Goal: Task Accomplishment & Management: Complete application form

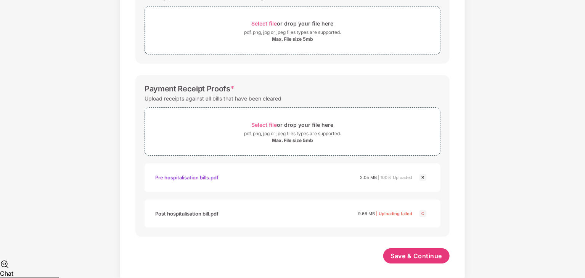
scroll to position [256, 0]
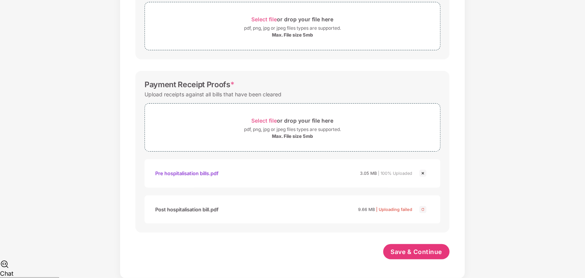
click at [238, 206] on div "Post hospitalisation bill.pdf 9.66 MB | Uploading failed" at bounding box center [283, 209] width 257 height 13
click at [262, 119] on span "Select file" at bounding box center [265, 120] width 26 height 6
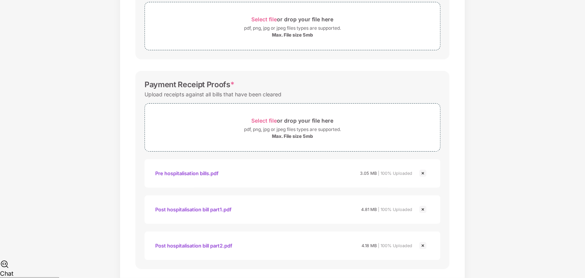
scroll to position [293, 0]
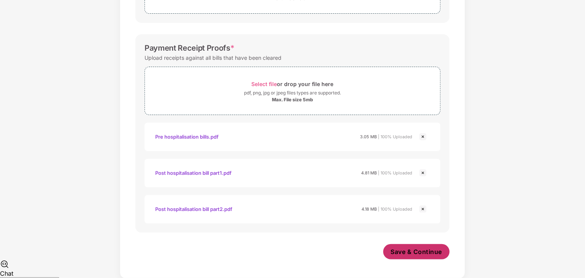
click at [406, 248] on span "Save & Continue" at bounding box center [416, 252] width 51 height 8
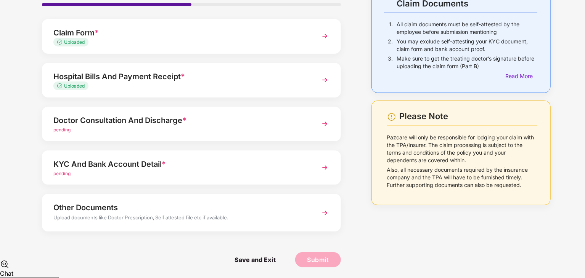
scroll to position [59, 0]
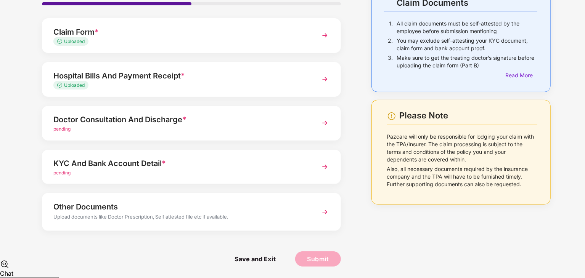
click at [326, 79] on img at bounding box center [325, 79] width 14 height 14
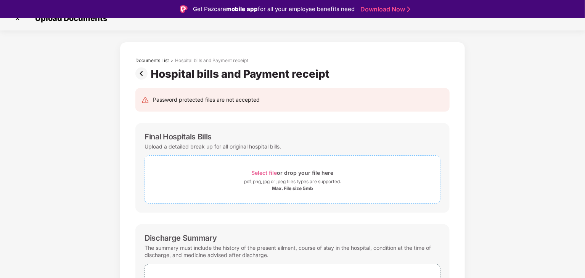
scroll to position [0, 0]
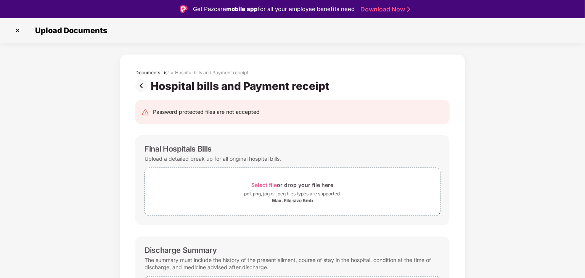
click at [16, 30] on img at bounding box center [17, 30] width 12 height 12
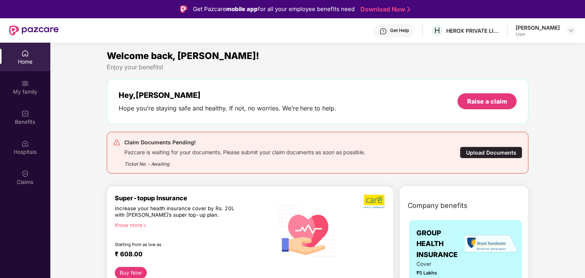
click at [488, 151] on div "Upload Documents" at bounding box center [491, 153] width 63 height 12
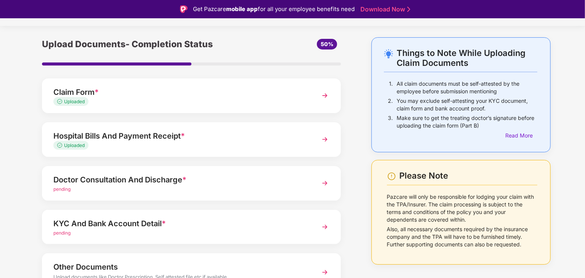
scroll to position [29, 0]
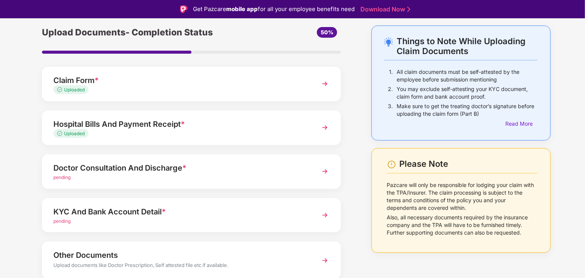
click at [325, 170] on img at bounding box center [325, 172] width 14 height 14
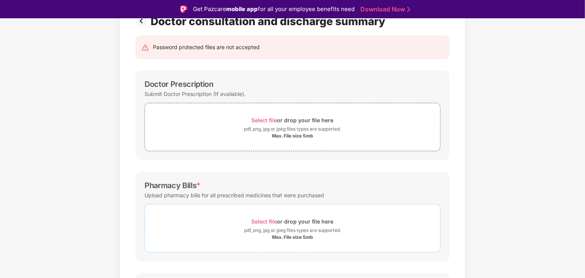
scroll to position [66, 0]
click at [265, 120] on span "Select file" at bounding box center [265, 119] width 26 height 6
click at [257, 118] on span "Select file" at bounding box center [265, 119] width 26 height 6
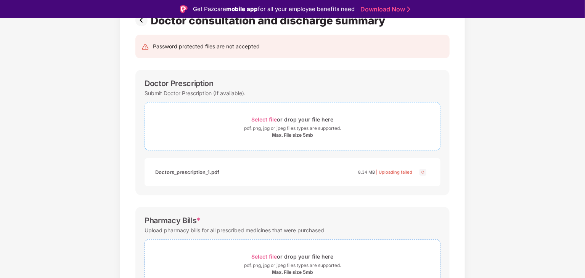
click at [263, 118] on span "Select file" at bounding box center [265, 119] width 26 height 6
click at [262, 119] on span "Select file" at bounding box center [265, 119] width 26 height 6
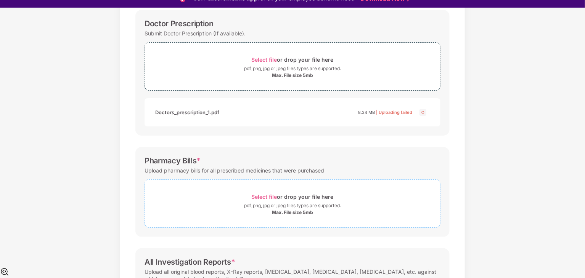
scroll to position [96, 0]
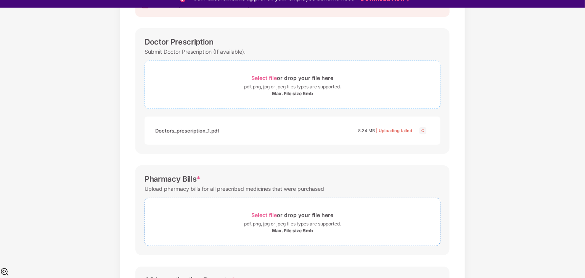
click at [260, 77] on span "Select file" at bounding box center [265, 78] width 26 height 6
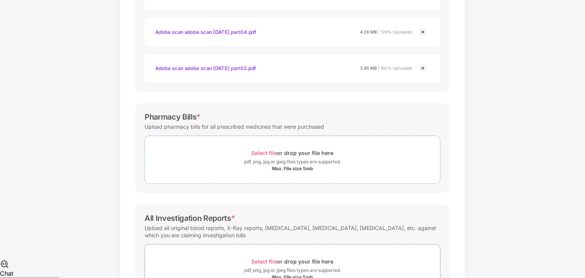
scroll to position [259, 0]
click at [270, 154] on span "Select file" at bounding box center [265, 154] width 26 height 6
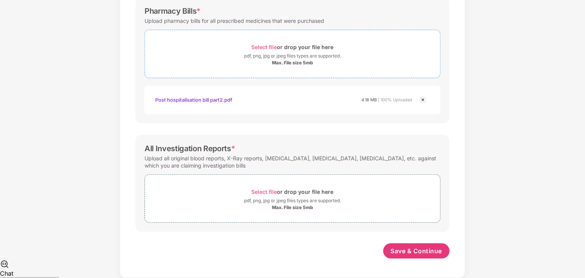
scroll to position [366, 0]
click at [390, 249] on button "Save & Continue" at bounding box center [416, 251] width 67 height 15
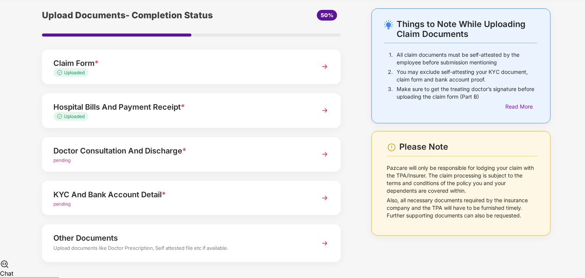
scroll to position [28, 0]
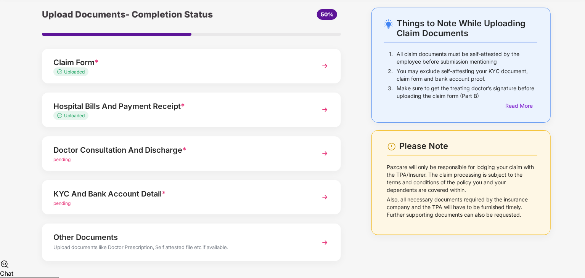
click at [321, 154] on img at bounding box center [325, 154] width 14 height 14
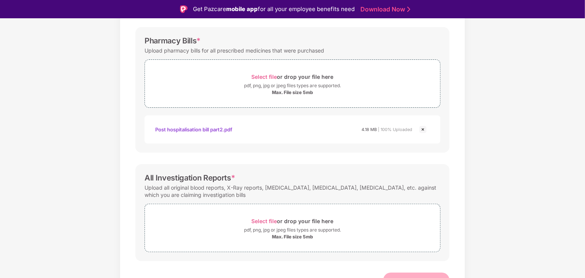
scroll to position [354, 0]
click at [263, 217] on span "Select file" at bounding box center [265, 220] width 26 height 6
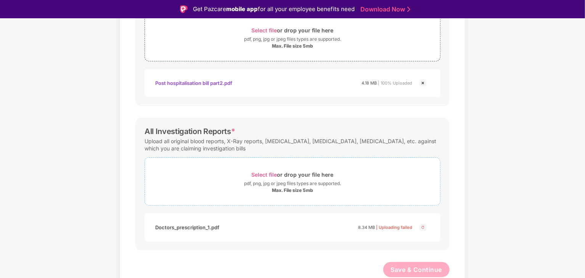
click at [254, 175] on span "Select file" at bounding box center [265, 175] width 26 height 6
click at [401, 269] on span "Save & Continue" at bounding box center [416, 270] width 51 height 8
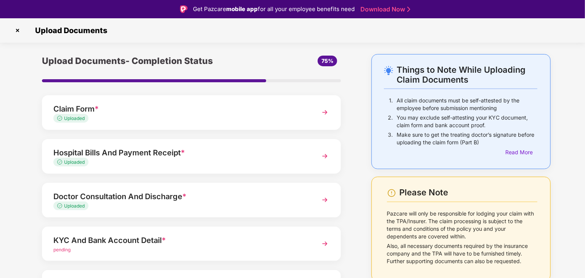
scroll to position [59, 0]
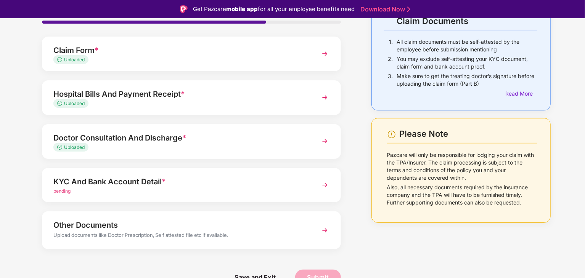
click at [329, 188] on img at bounding box center [325, 185] width 14 height 14
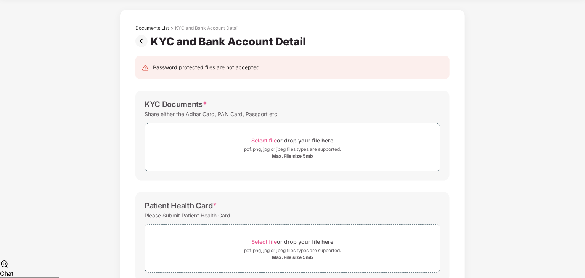
scroll to position [26, 0]
click at [262, 140] on span "Select file" at bounding box center [265, 141] width 26 height 6
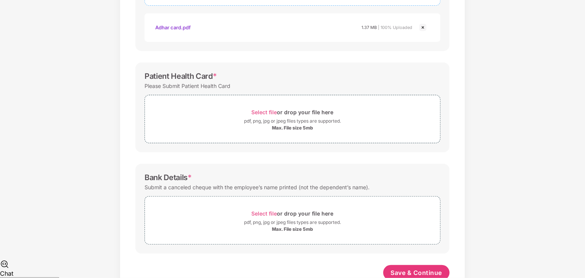
scroll to position [214, 0]
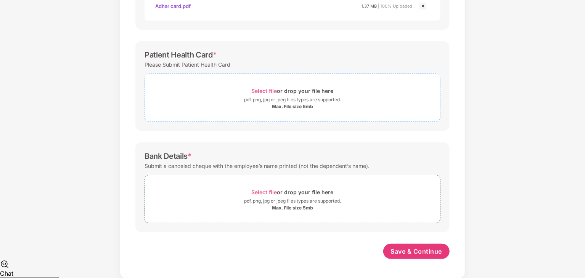
click at [267, 90] on span "Select file" at bounding box center [265, 91] width 26 height 6
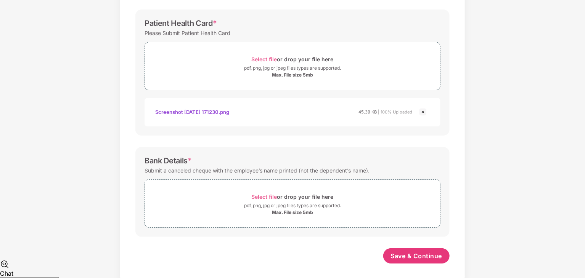
scroll to position [250, 0]
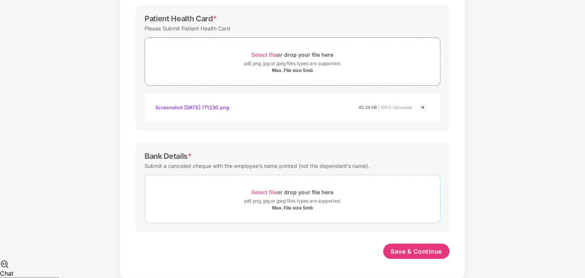
click at [262, 192] on span "Select file" at bounding box center [265, 192] width 26 height 6
click at [263, 190] on span "Select file" at bounding box center [265, 192] width 26 height 6
click at [183, 244] on div "Cancelled_cheque.jpg" at bounding box center [181, 245] width 53 height 13
click at [171, 246] on div "Cancelled_cheque.jpg" at bounding box center [181, 245] width 53 height 13
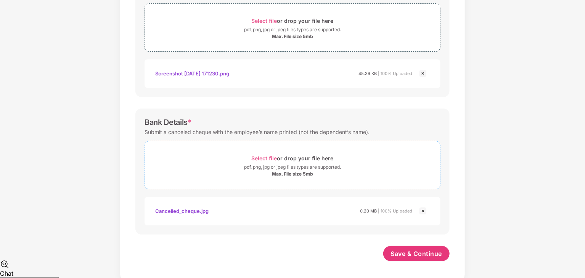
scroll to position [284, 0]
click at [413, 252] on span "Save & Continue" at bounding box center [416, 253] width 51 height 8
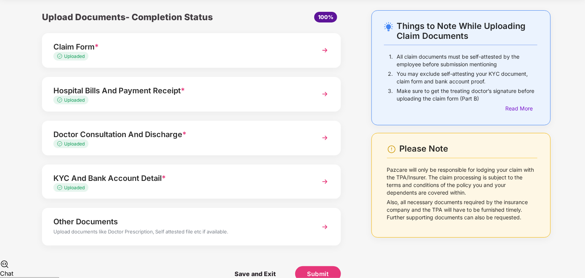
scroll to position [40, 0]
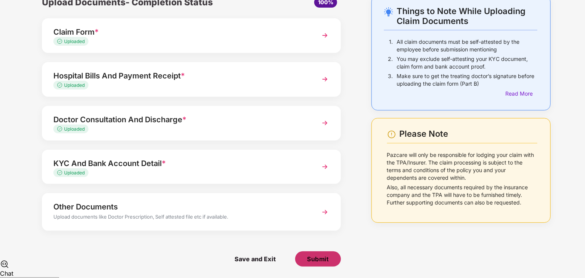
click at [312, 255] on span "Submit" at bounding box center [318, 259] width 22 height 8
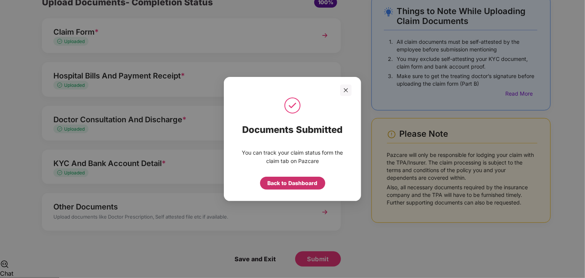
click at [307, 185] on div "Back to Dashboard" at bounding box center [293, 183] width 50 height 8
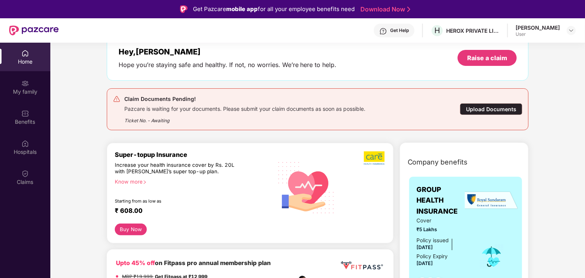
scroll to position [44, 0]
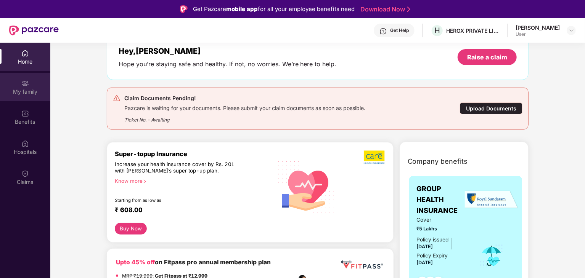
click at [33, 93] on div "My family" at bounding box center [25, 92] width 50 height 8
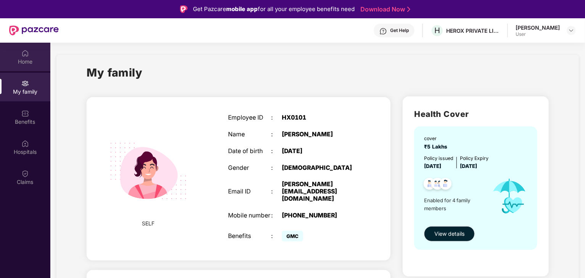
click at [28, 61] on div "Home" at bounding box center [25, 62] width 50 height 8
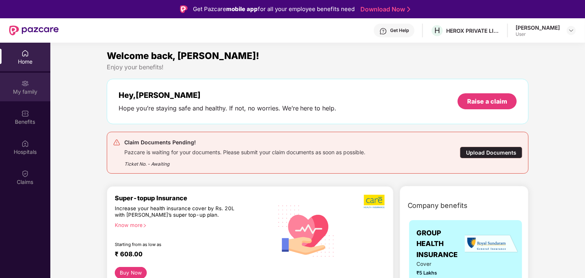
click at [30, 90] on div "My family" at bounding box center [25, 92] width 50 height 8
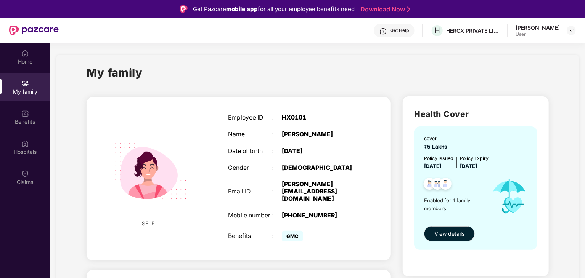
click at [195, 183] on img at bounding box center [148, 171] width 97 height 97
click at [568, 35] on div "Shakul Malik User" at bounding box center [546, 30] width 60 height 13
click at [571, 31] on img at bounding box center [571, 30] width 6 height 6
click at [304, 70] on div "My family" at bounding box center [318, 77] width 462 height 26
click at [200, 161] on div "SELF Employee ID : HX0101 Name : Shakul Malik Date of birth : 18 Feb 1984 Gende…" at bounding box center [239, 179] width 304 height 164
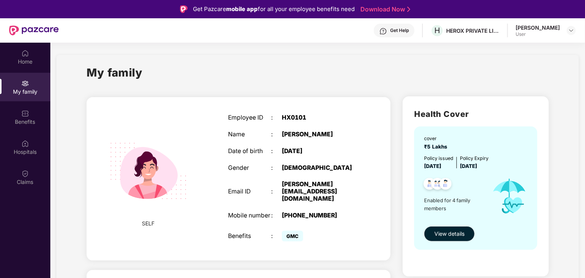
drag, startPoint x: 213, startPoint y: 153, endPoint x: 179, endPoint y: 141, distance: 36.1
click at [179, 141] on img at bounding box center [148, 171] width 97 height 97
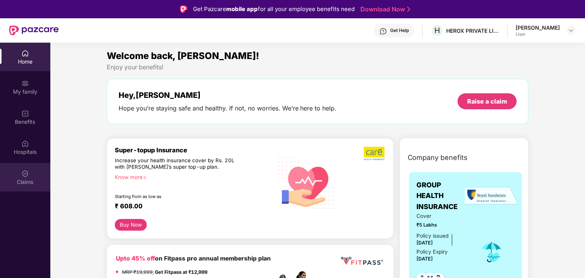
click at [32, 182] on div "Claims" at bounding box center [25, 182] width 50 height 8
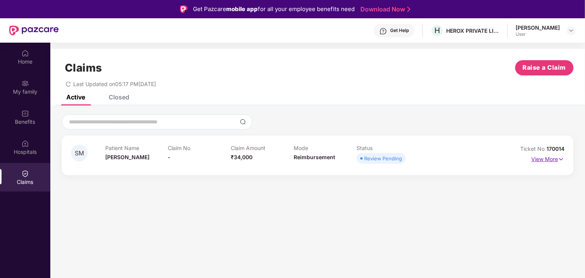
click at [561, 162] on img at bounding box center [561, 159] width 6 height 8
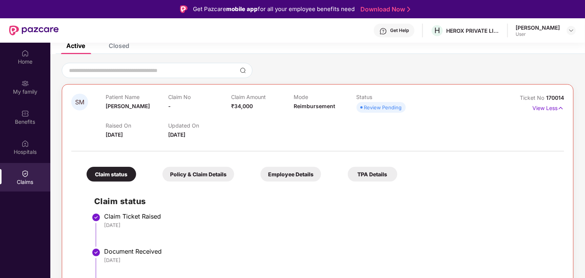
scroll to position [43, 0]
